Goal: Task Accomplishment & Management: Manage account settings

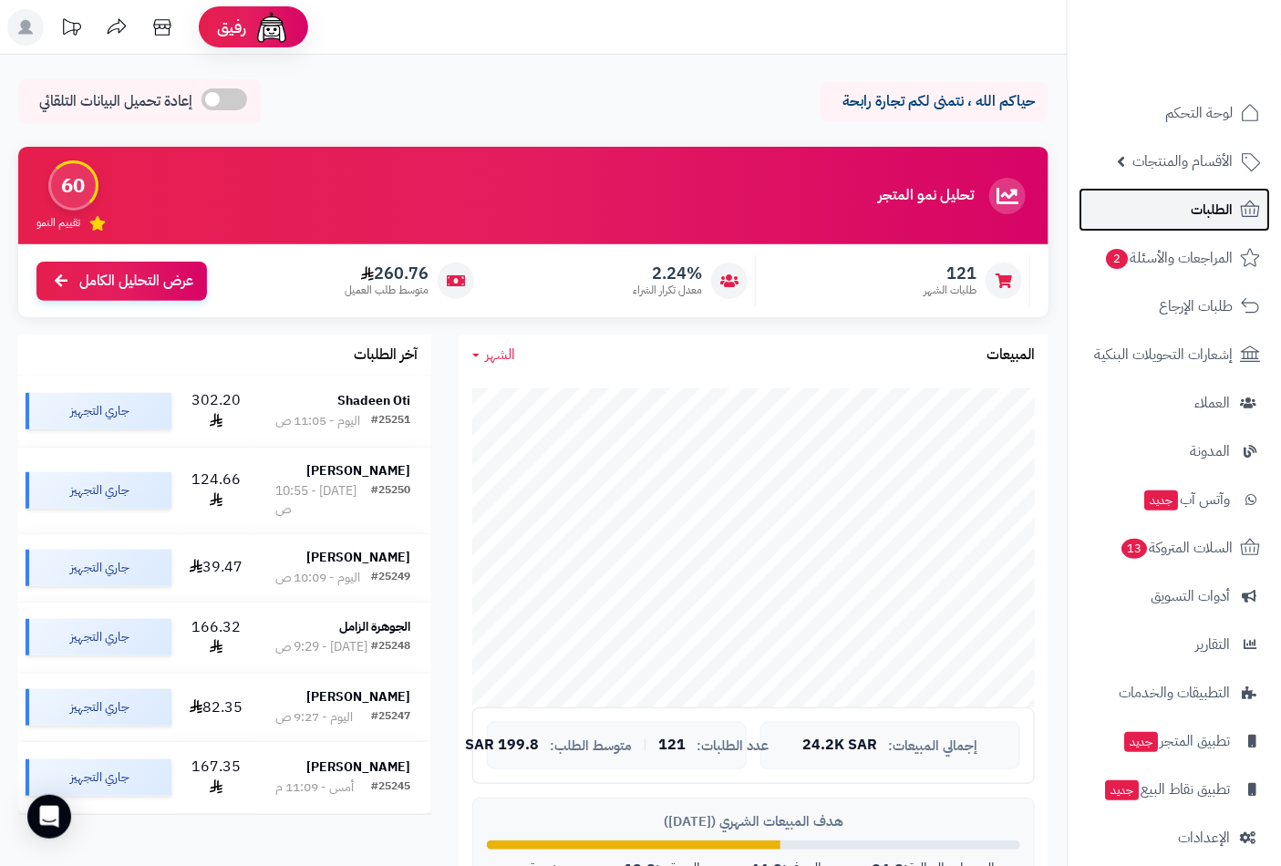
click at [1219, 201] on span "الطلبات" at bounding box center [1211, 210] width 42 height 26
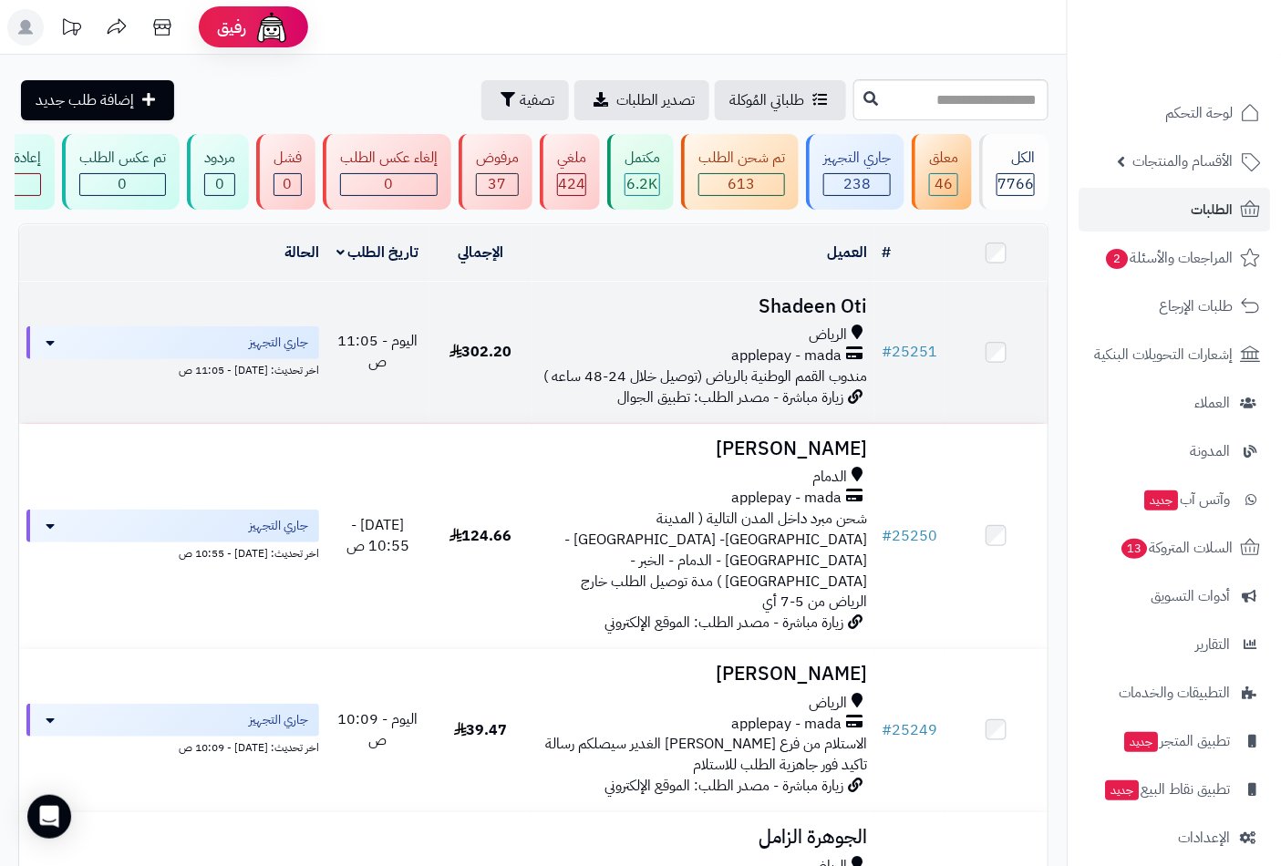
click at [818, 334] on td "Shadeen Oti الرياض applepay - mada مندوب القمم الوطنية بالرياض (توصيل خلال 24-4…" at bounding box center [703, 352] width 343 height 141
click at [805, 317] on h3 "Shadeen Oti" at bounding box center [704, 306] width 328 height 21
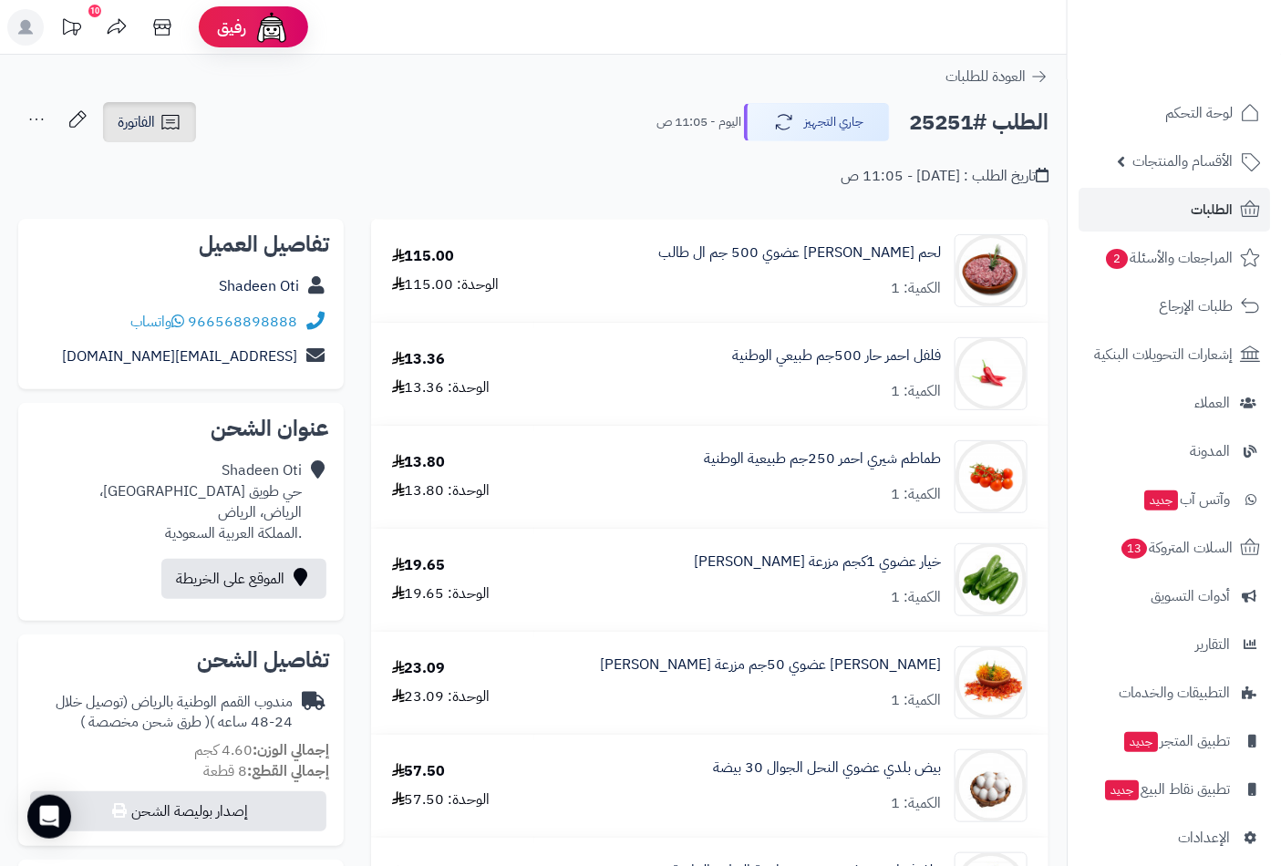
click at [149, 121] on span "الفاتورة" at bounding box center [136, 122] width 37 height 22
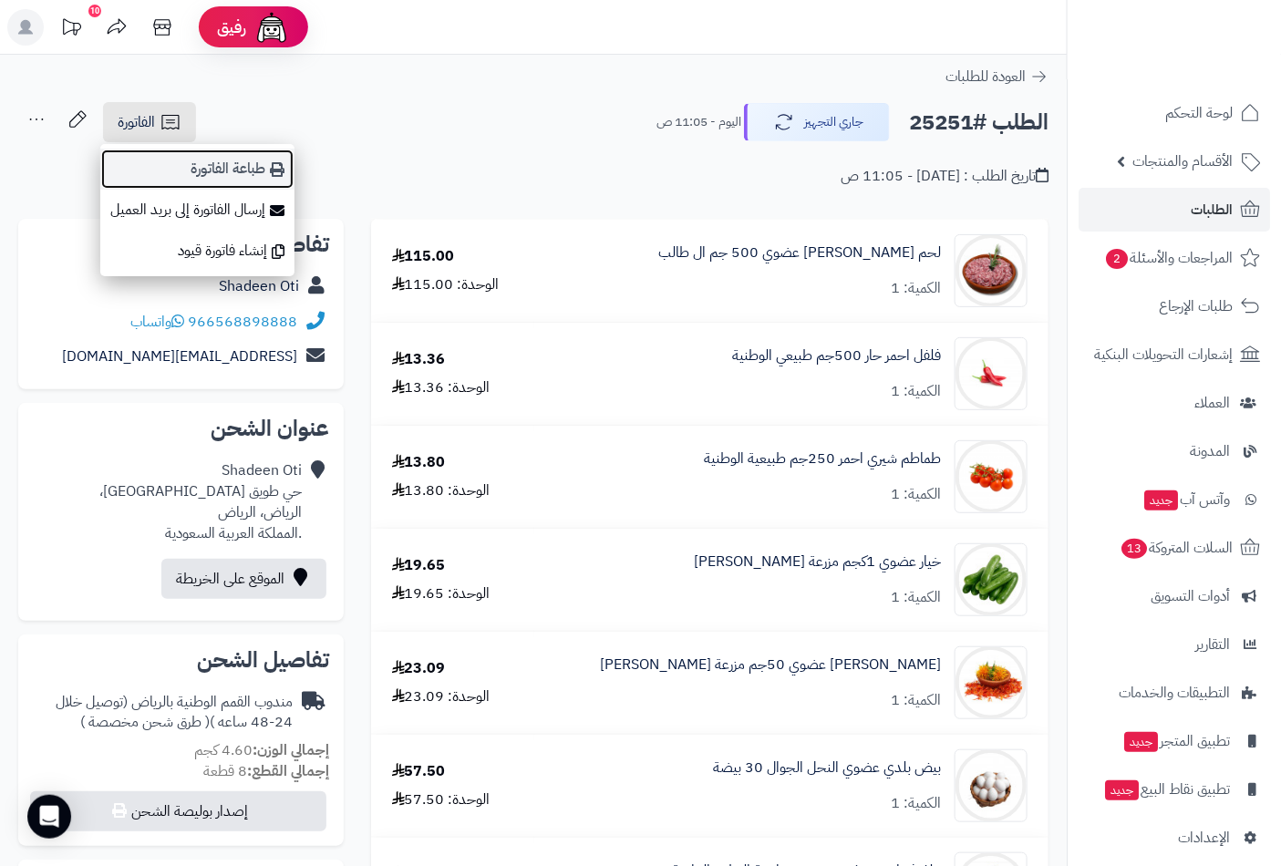
click at [247, 167] on link "طباعة الفاتورة" at bounding box center [197, 169] width 194 height 41
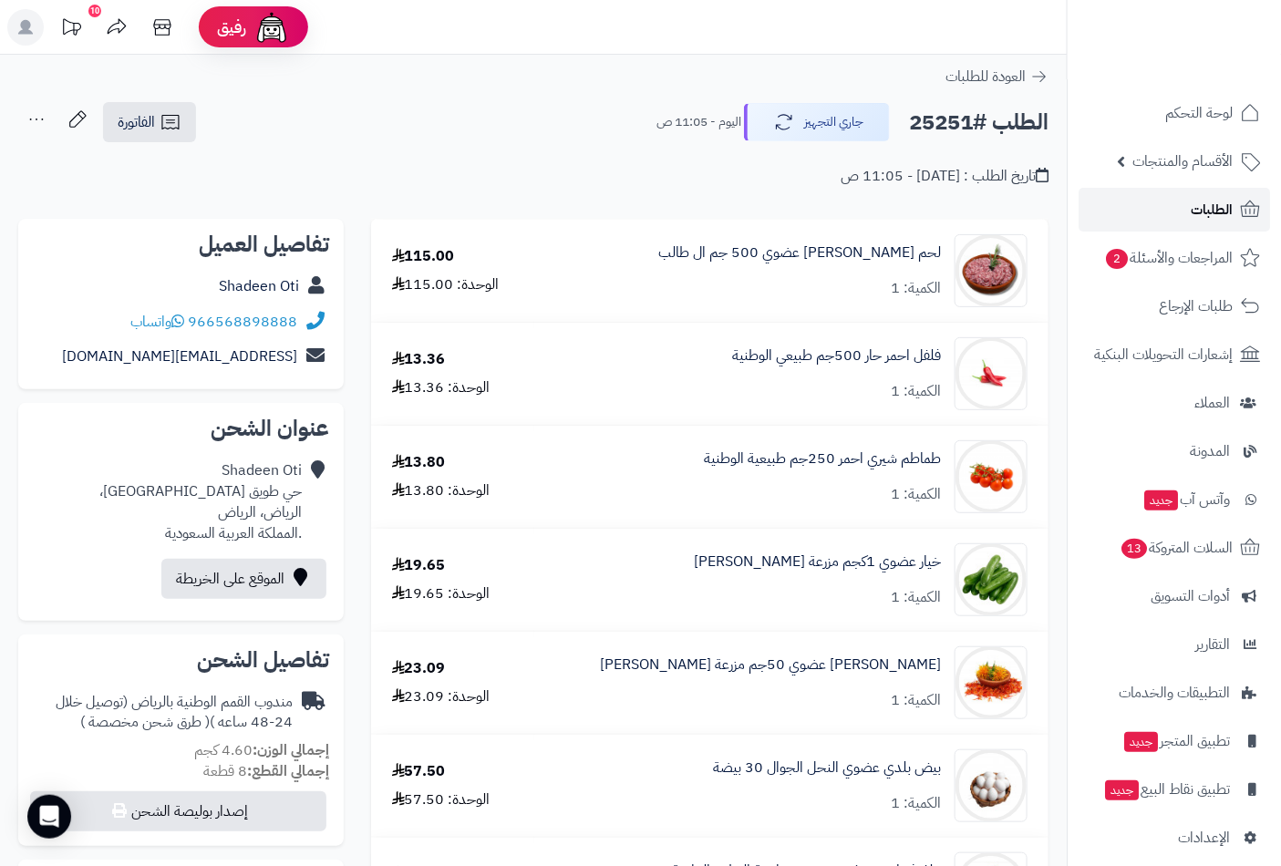
click at [1197, 204] on span "الطلبات" at bounding box center [1211, 210] width 42 height 26
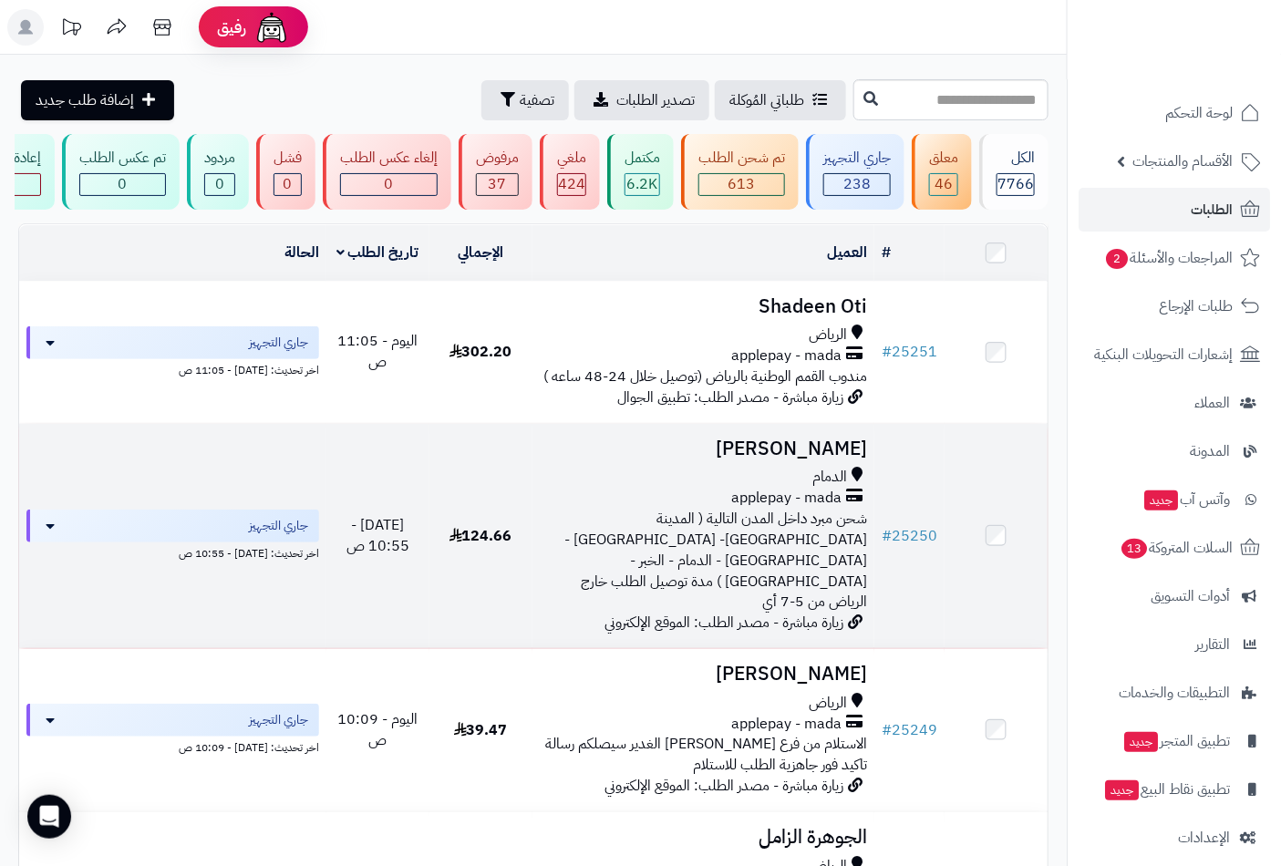
click at [778, 530] on span "شحن مبرد داخل المدن التالية ( المدينة المنورة- جدة - الرياض - الدمام - الخبر - …" at bounding box center [715, 560] width 303 height 105
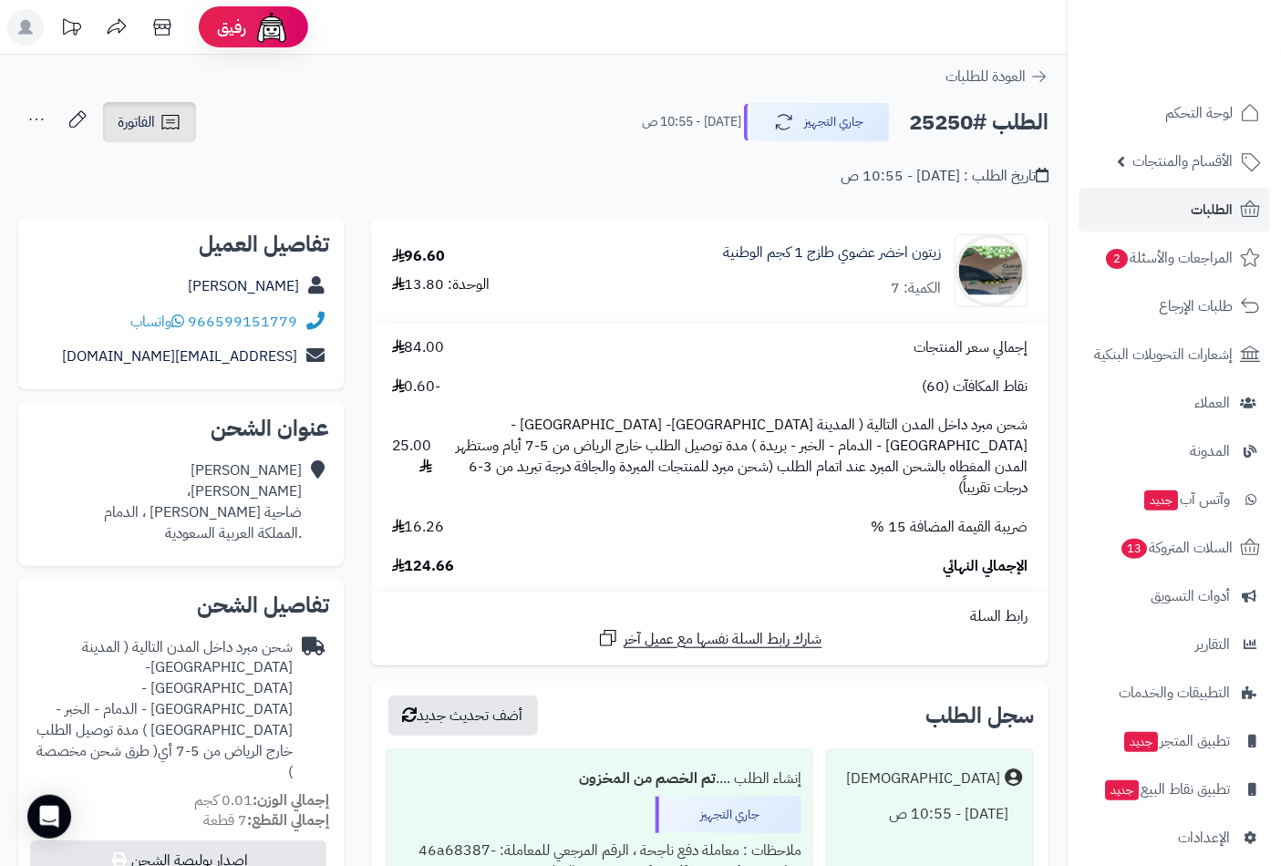
click at [162, 120] on icon at bounding box center [169, 122] width 17 height 15
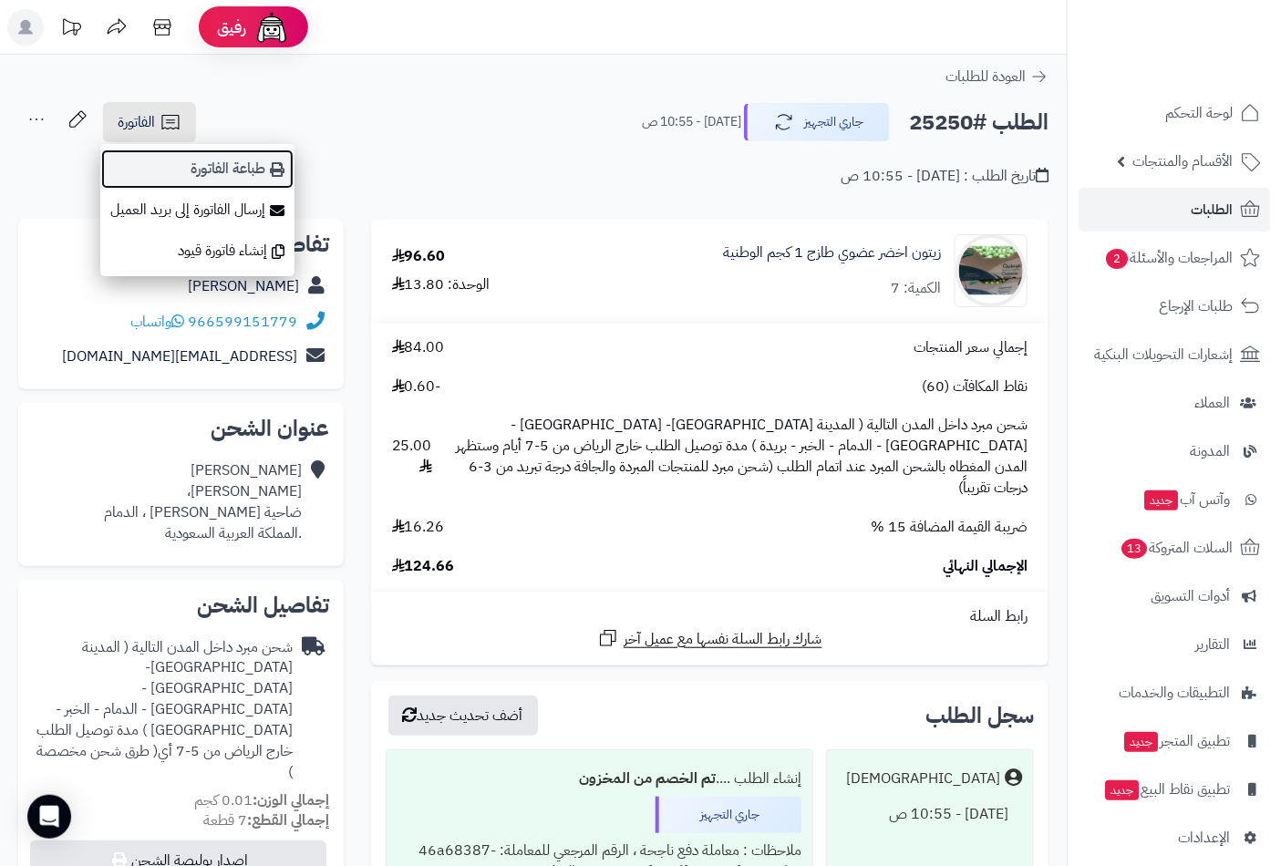
click at [242, 177] on link "طباعة الفاتورة" at bounding box center [197, 169] width 194 height 41
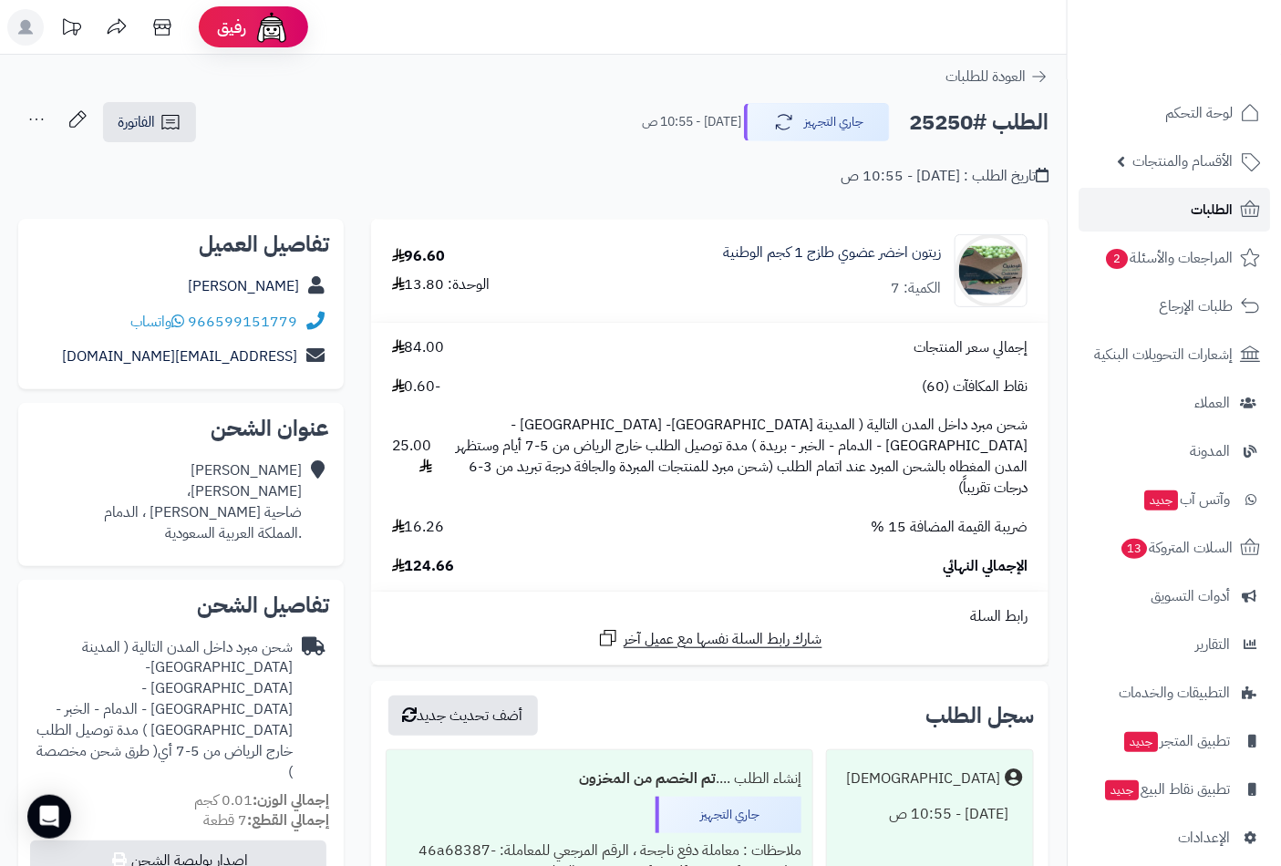
click at [1198, 210] on span "الطلبات" at bounding box center [1211, 210] width 42 height 26
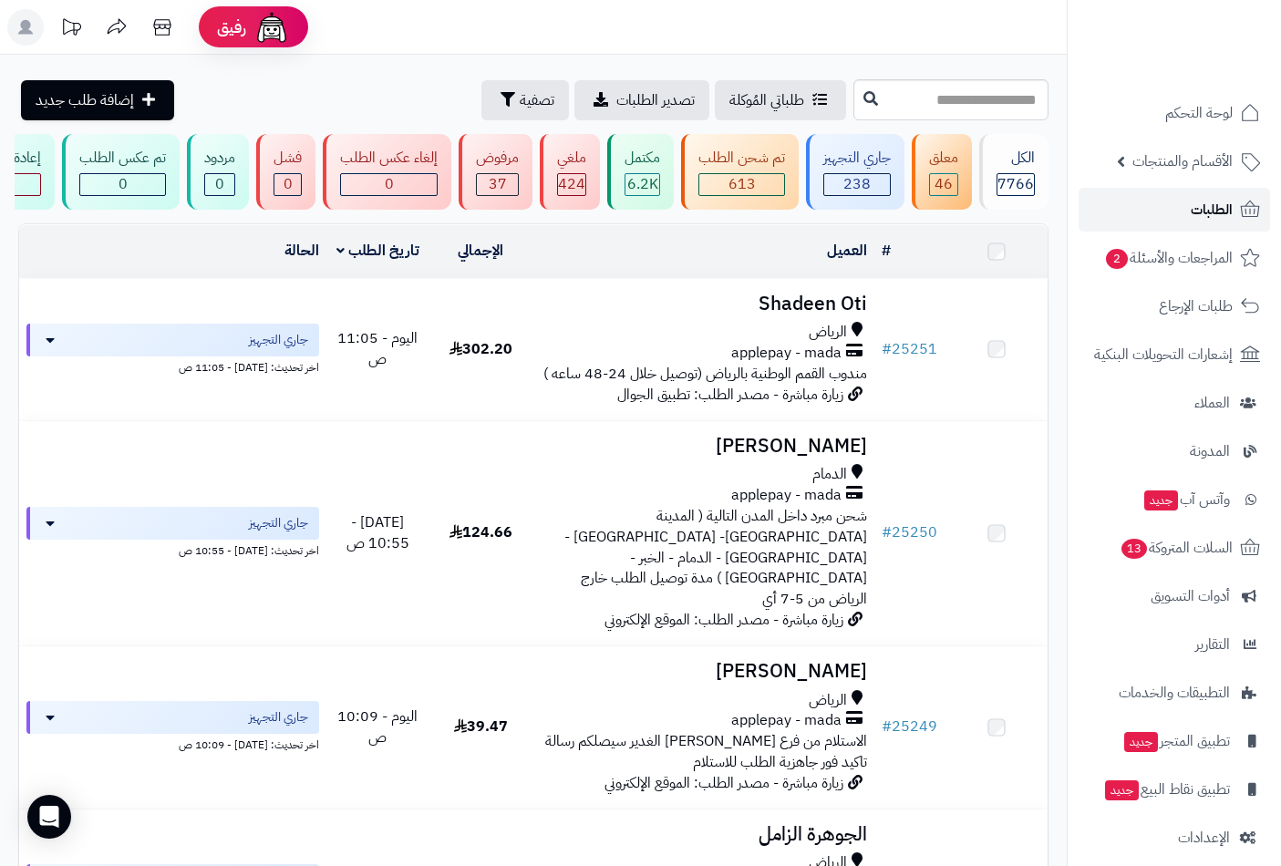
click at [1199, 188] on link "الطلبات" at bounding box center [1173, 210] width 191 height 44
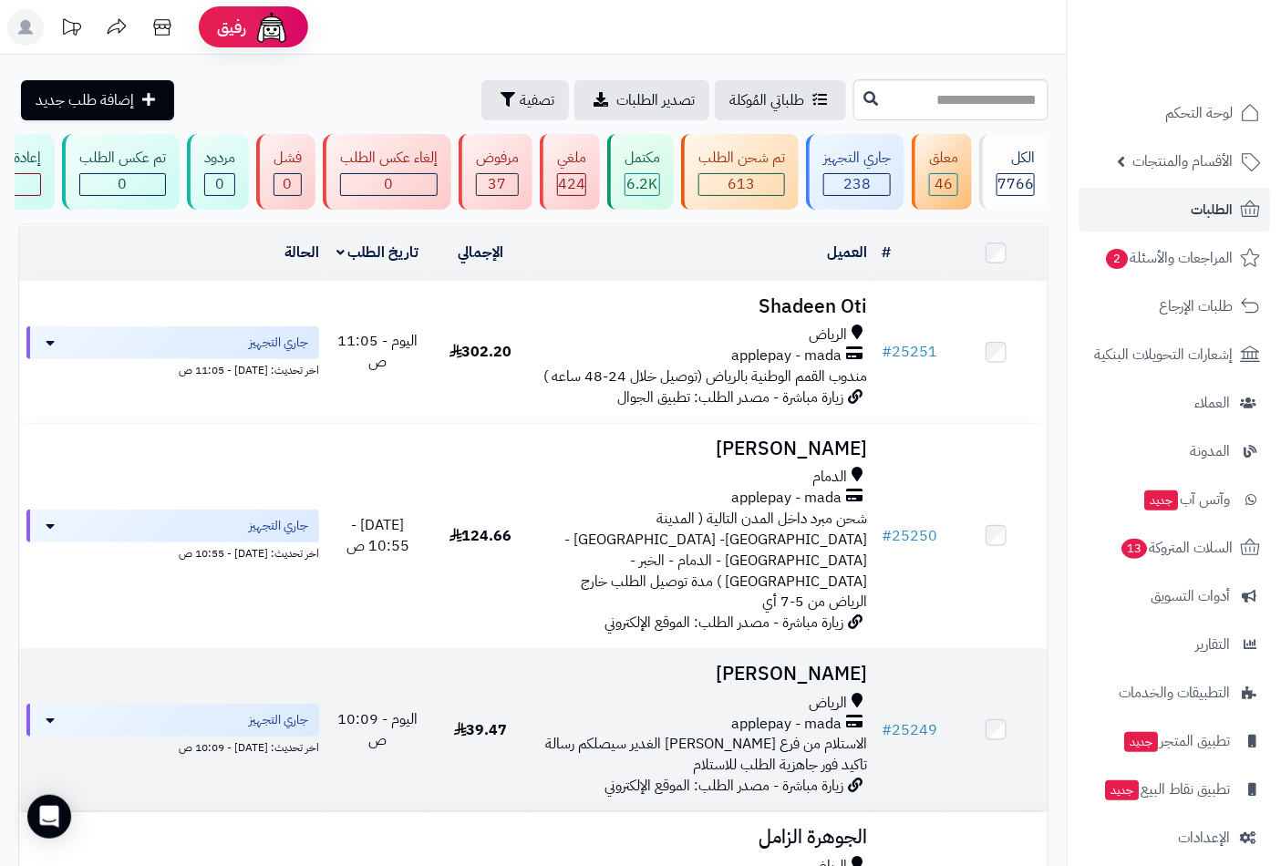
click at [791, 693] on div "الرياض" at bounding box center [704, 703] width 328 height 21
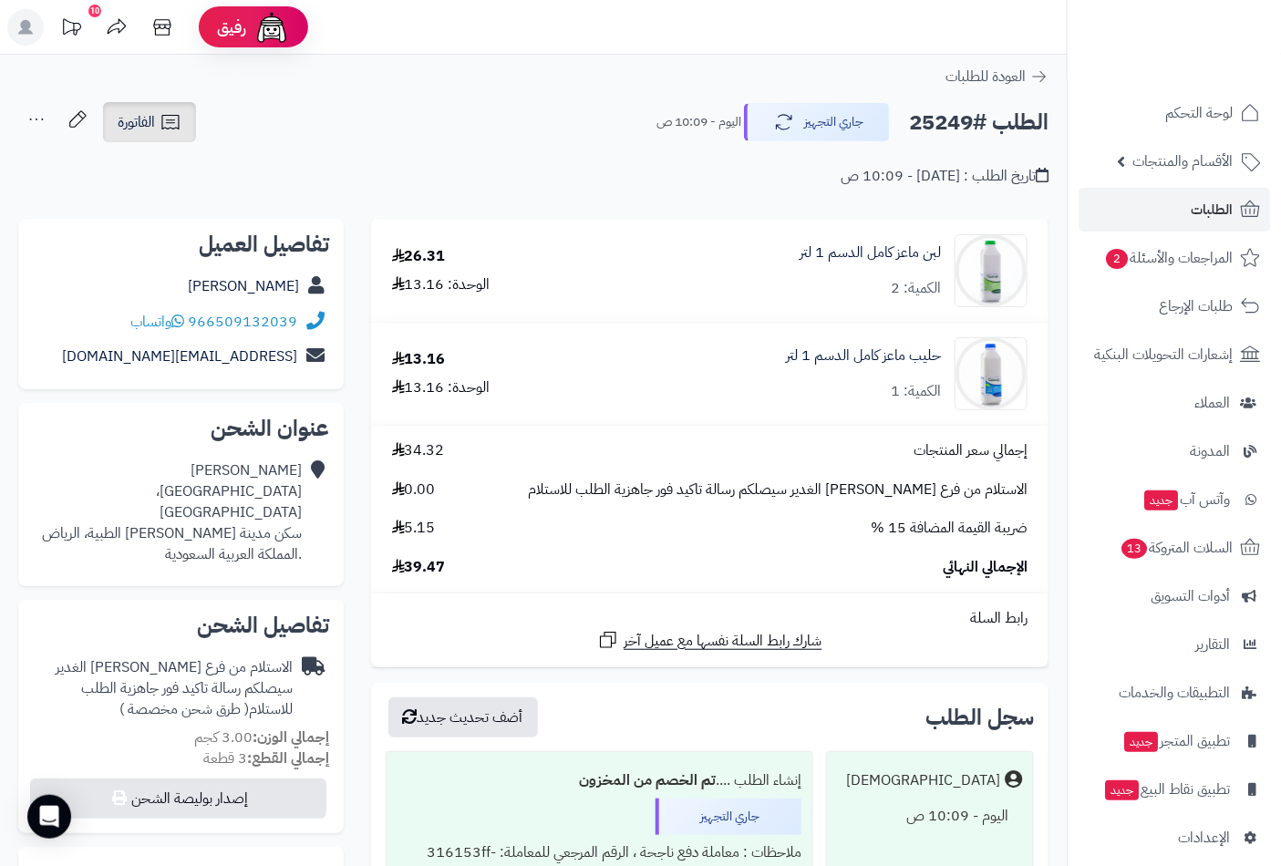
click at [129, 117] on span "الفاتورة" at bounding box center [136, 122] width 37 height 22
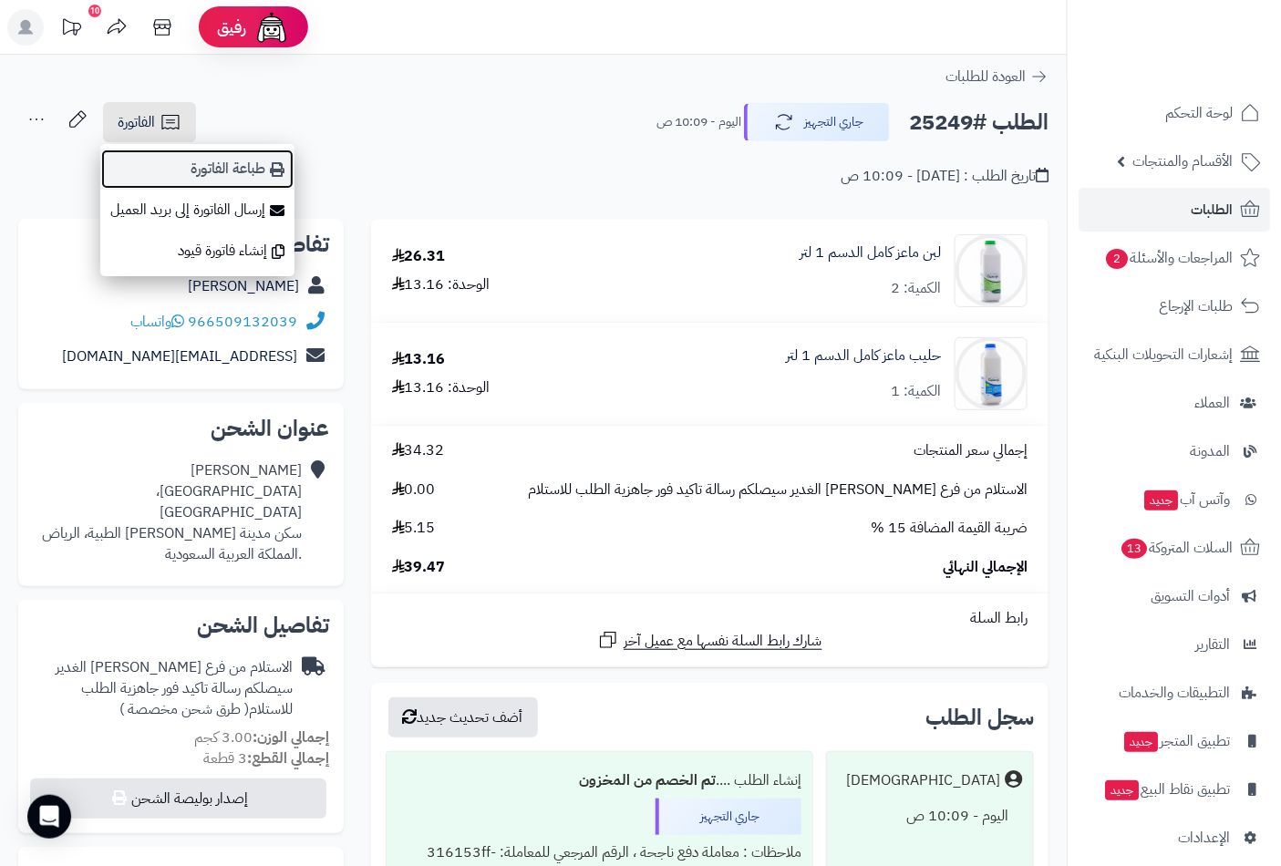
click at [222, 171] on link "طباعة الفاتورة" at bounding box center [197, 169] width 194 height 41
